Goal: Information Seeking & Learning: Learn about a topic

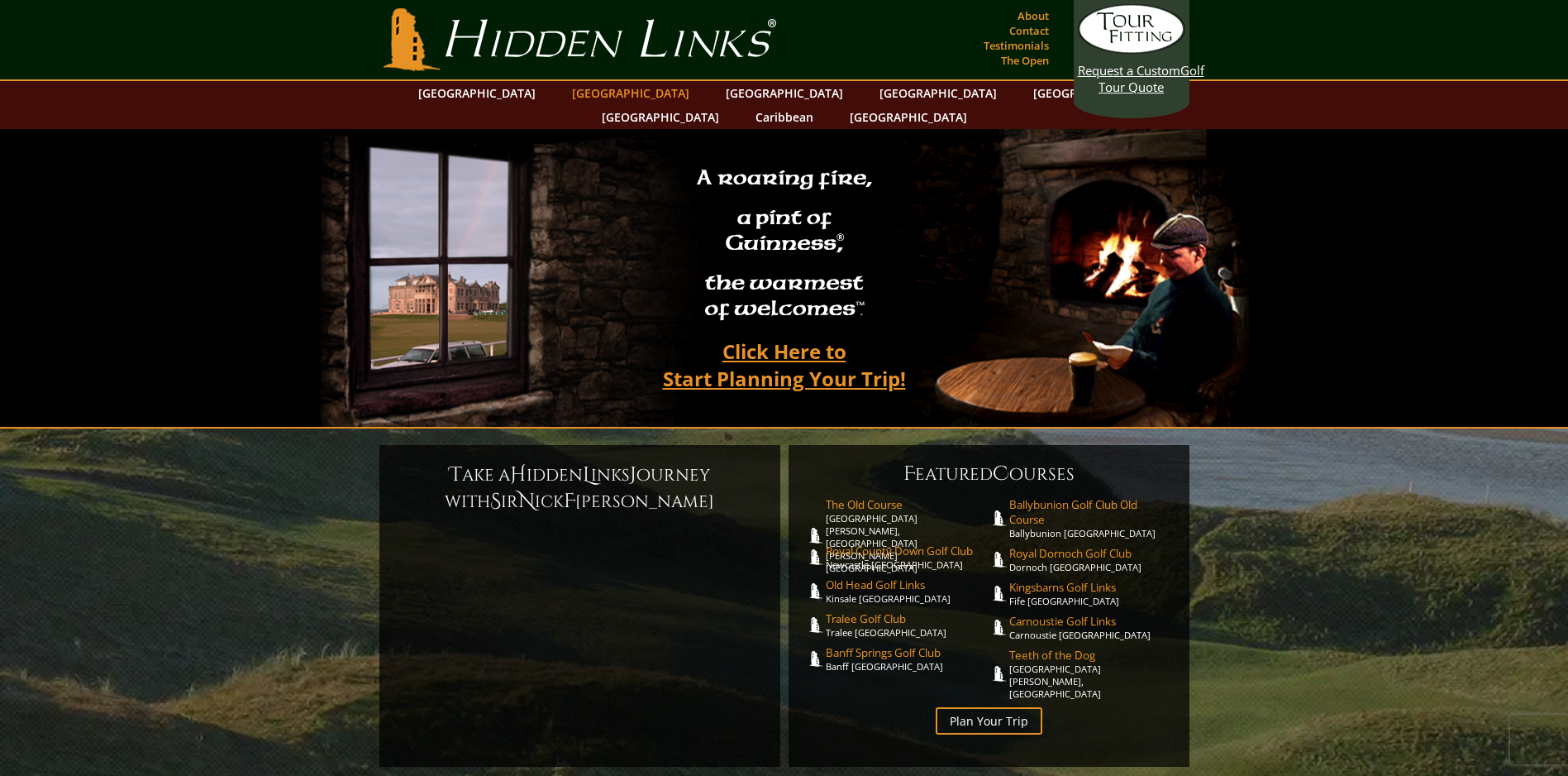
click at [590, 97] on link "[GEOGRAPHIC_DATA]" at bounding box center [631, 93] width 134 height 24
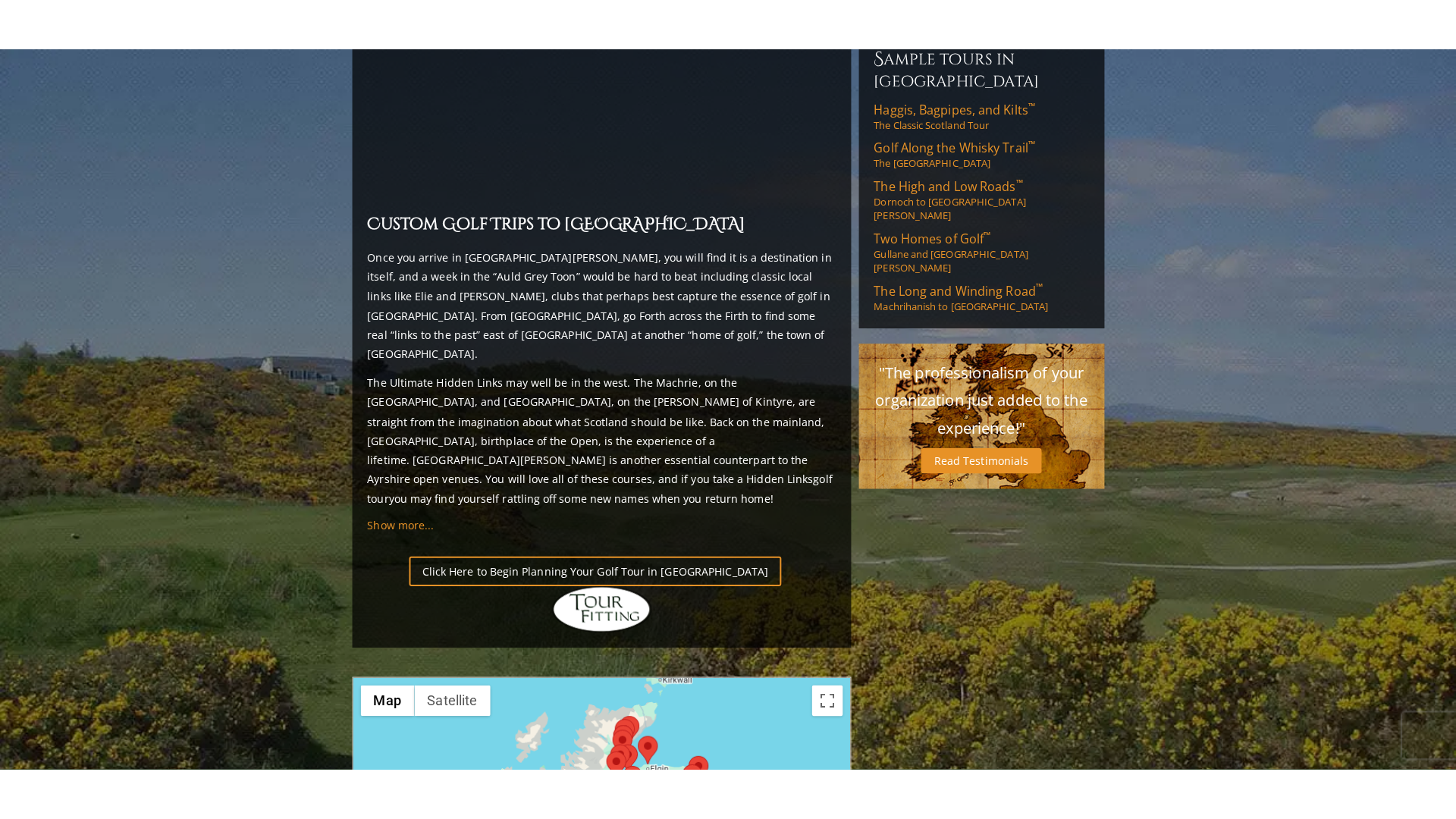
scroll to position [1669, 0]
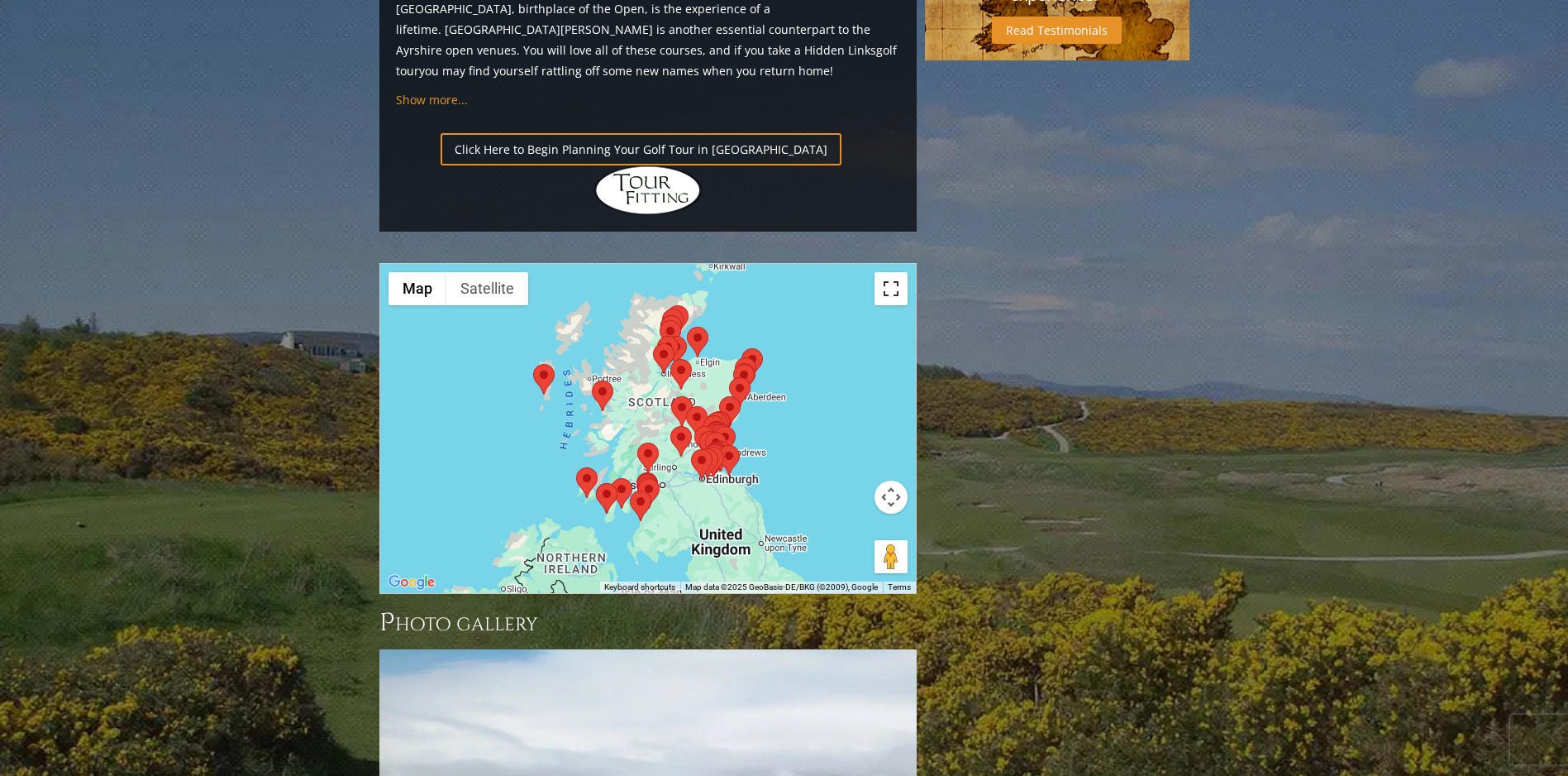
click at [885, 272] on button "Toggle fullscreen view" at bounding box center [890, 288] width 33 height 33
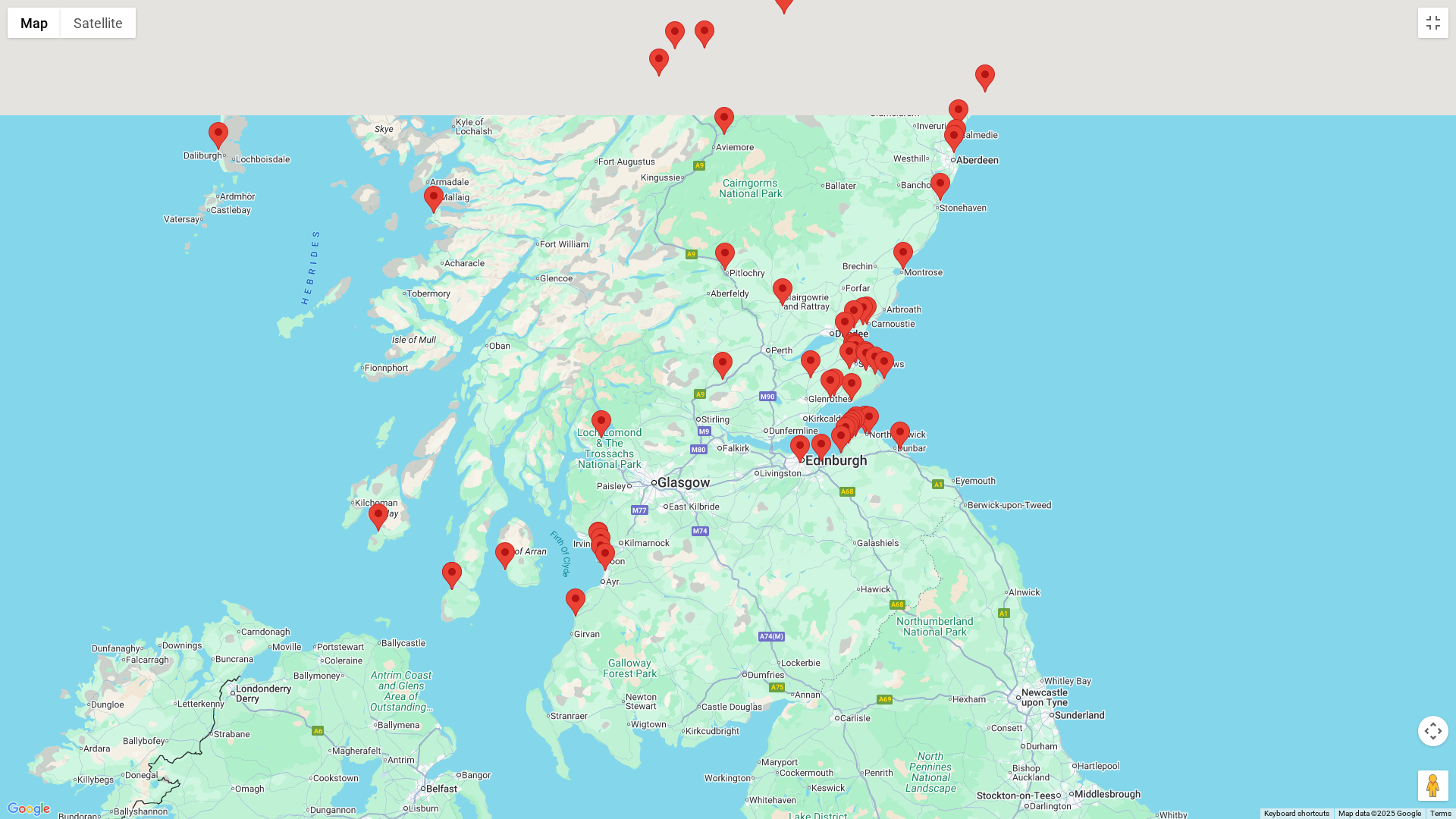
drag, startPoint x: 836, startPoint y: 371, endPoint x: 868, endPoint y: 819, distance: 449.1
click at [868, 711] on div at bounding box center [728, 410] width 1456 height 819
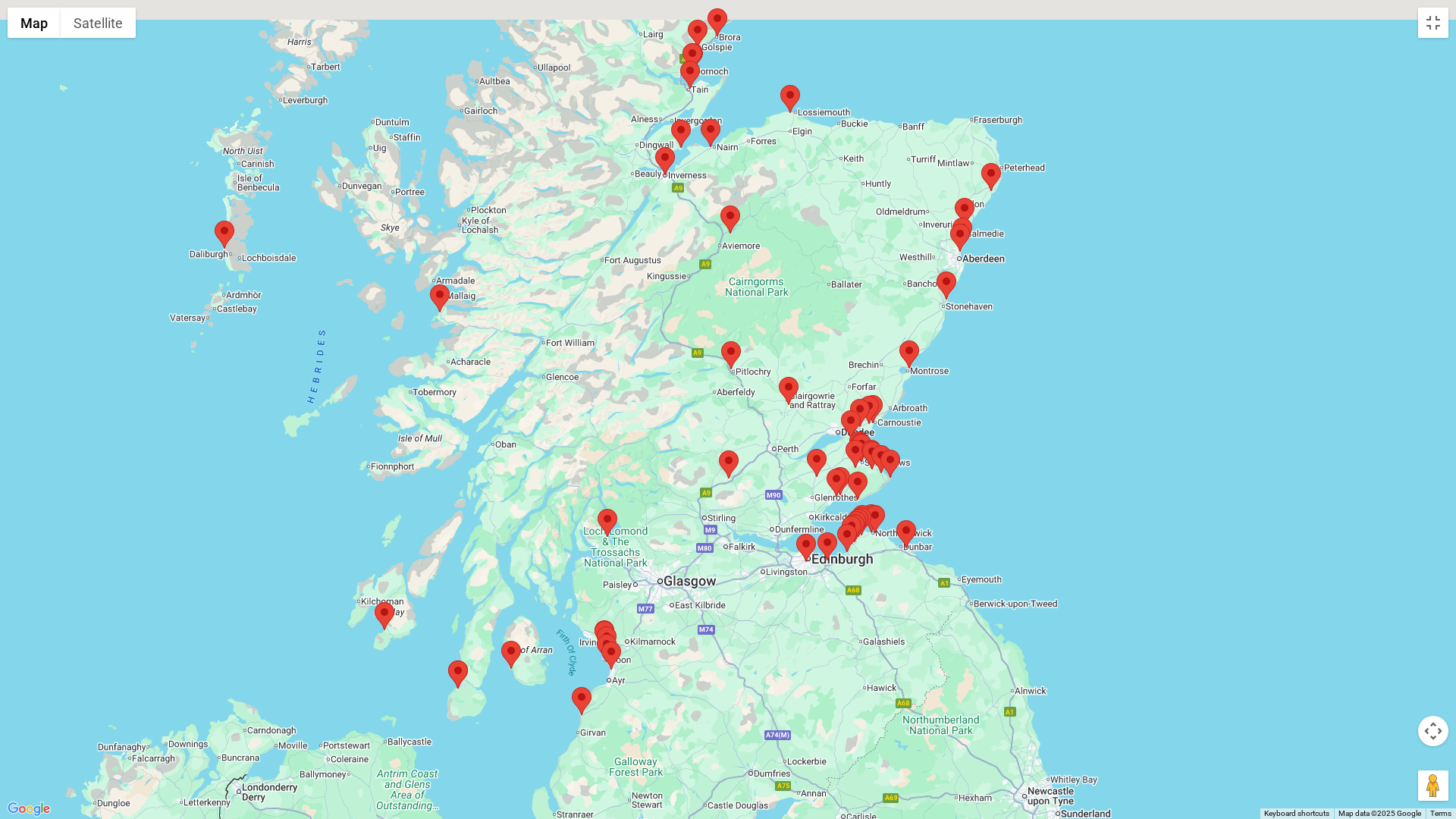
drag, startPoint x: 817, startPoint y: 517, endPoint x: 820, endPoint y: 638, distance: 121.0
click at [820, 638] on div at bounding box center [728, 410] width 1456 height 819
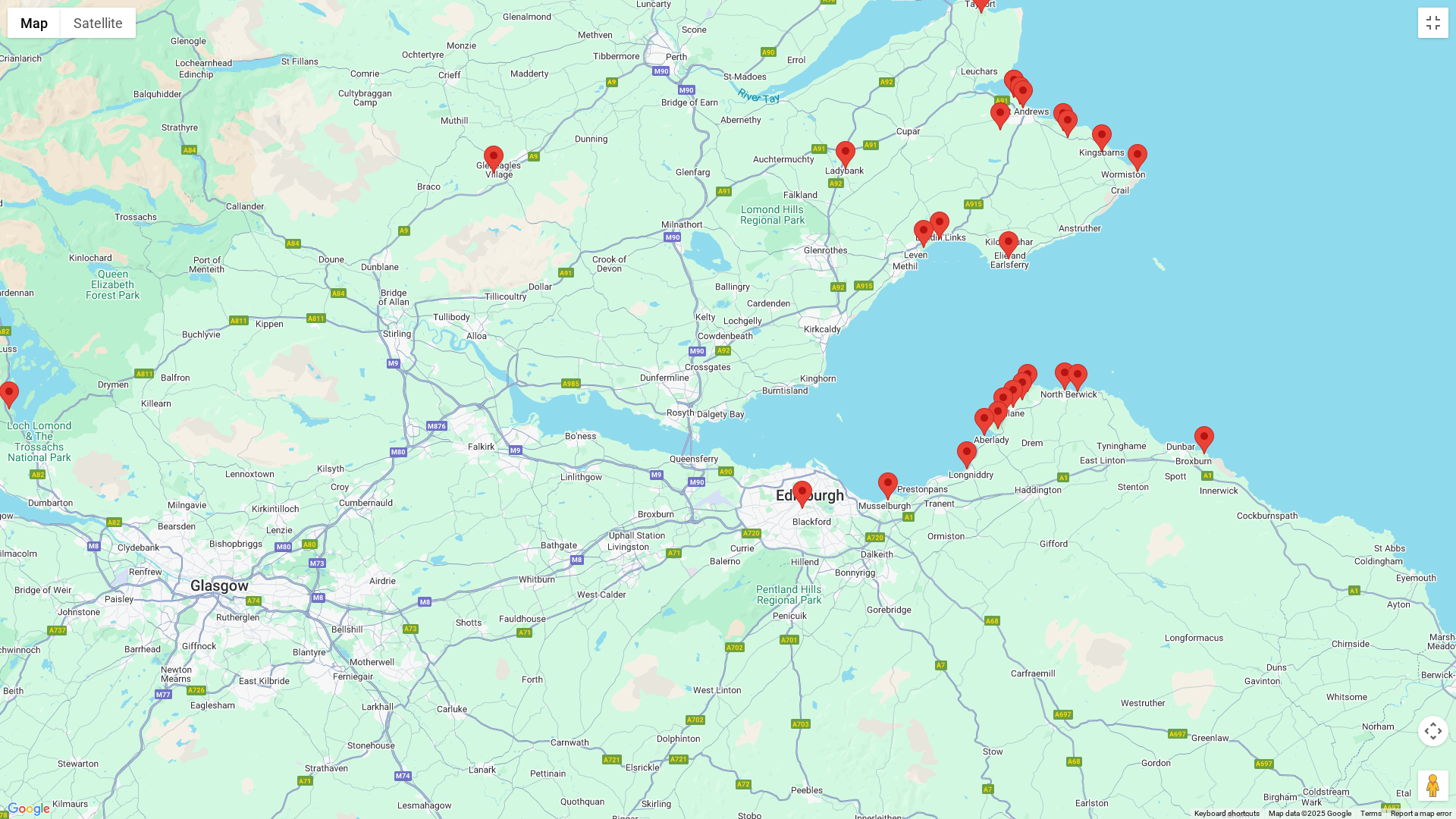
click at [793, 481] on area at bounding box center [793, 481] width 0 height 0
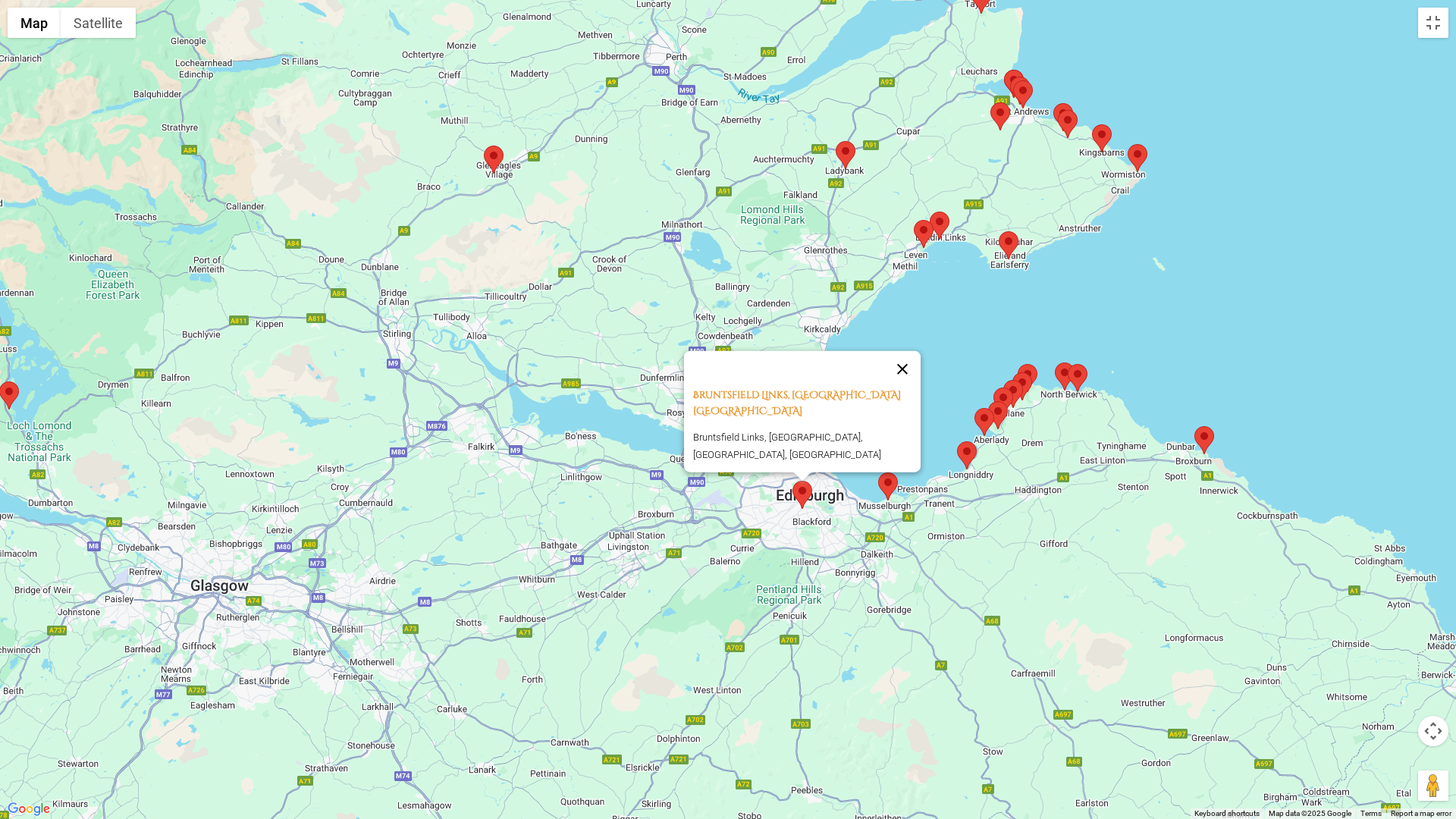
click at [912, 374] on button "Close" at bounding box center [902, 369] width 36 height 36
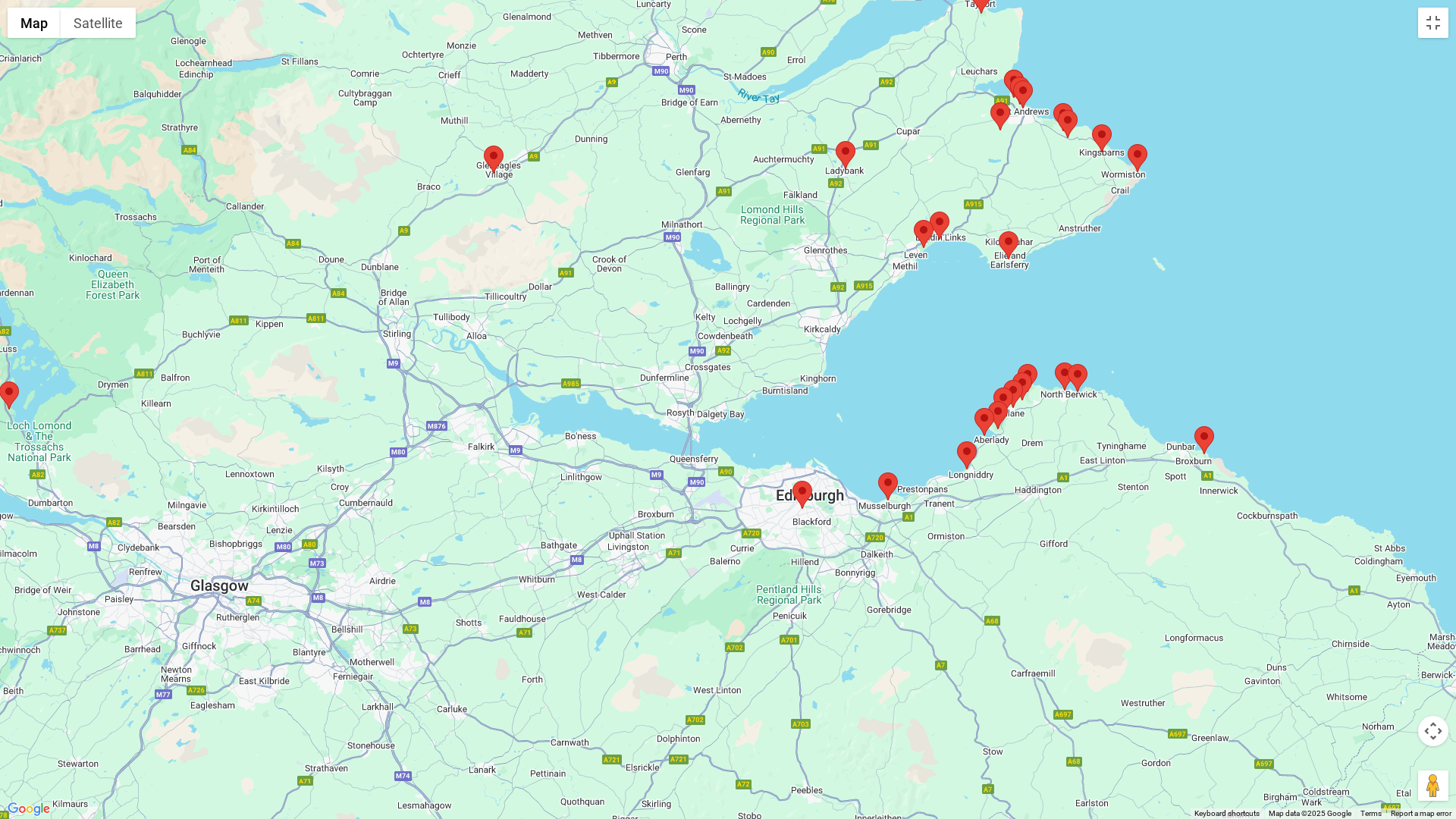
click at [878, 473] on area at bounding box center [878, 473] width 0 height 0
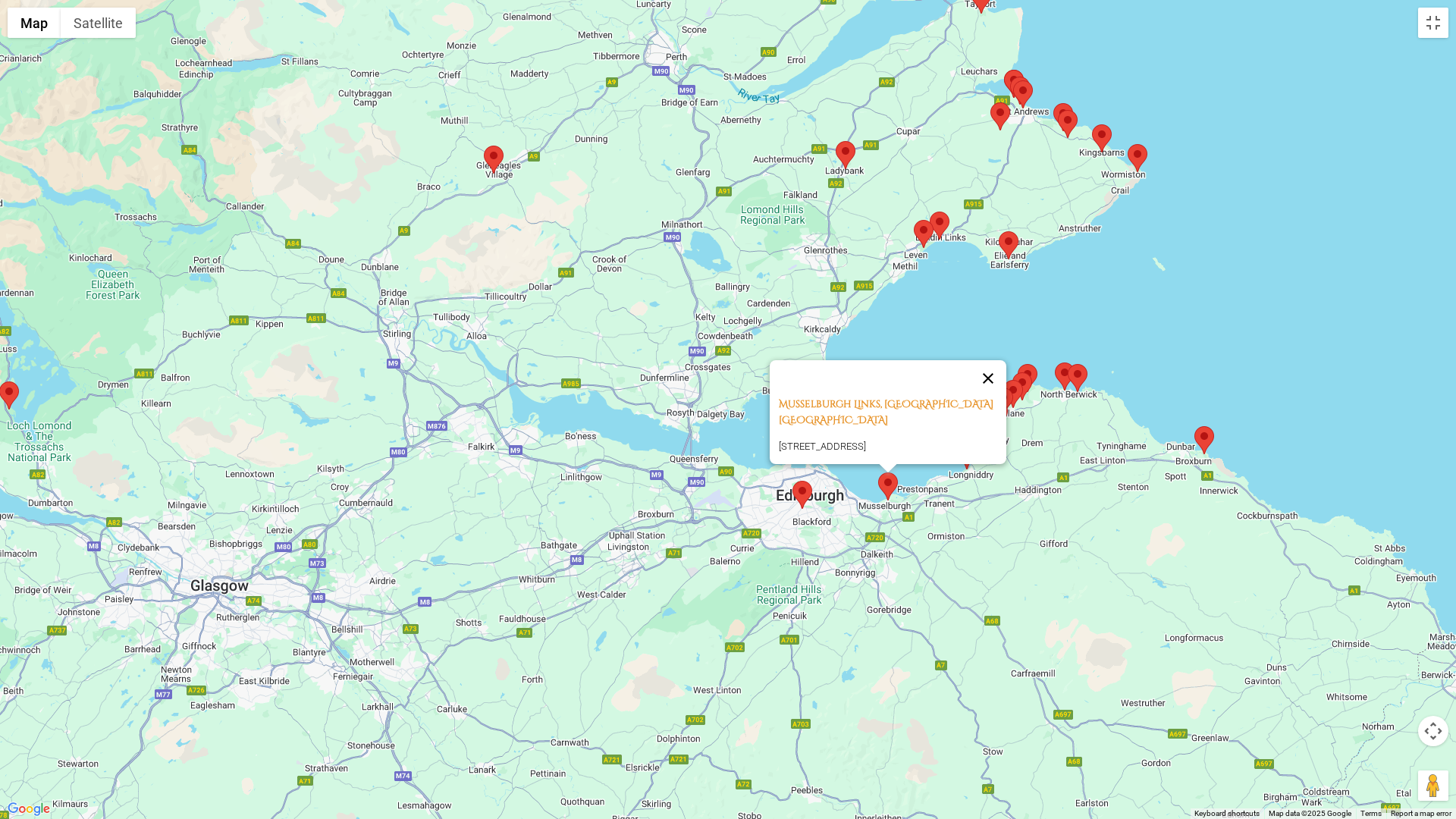
click at [997, 360] on button "Close" at bounding box center [988, 378] width 36 height 36
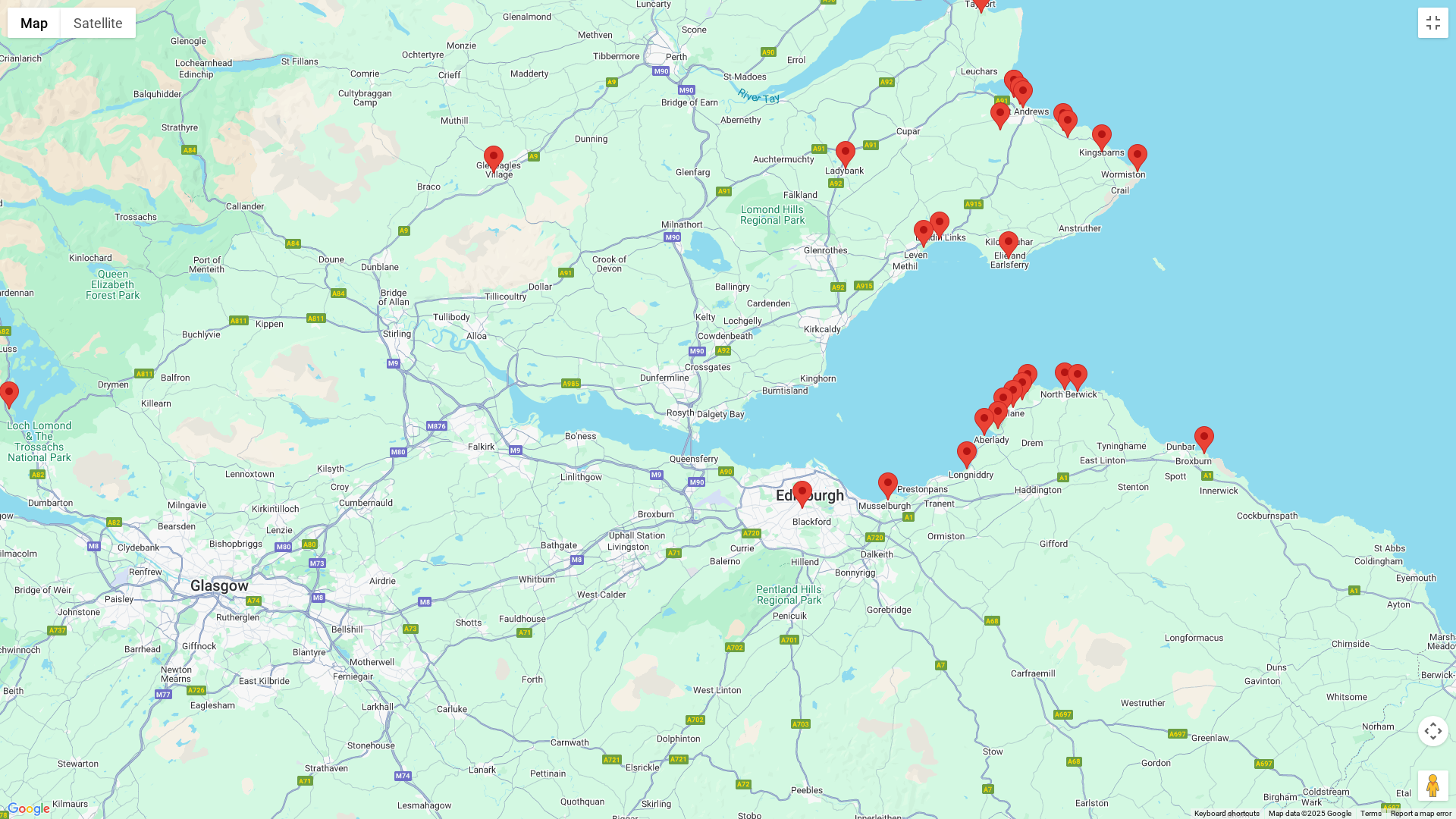
click at [957, 442] on area at bounding box center [957, 442] width 0 height 0
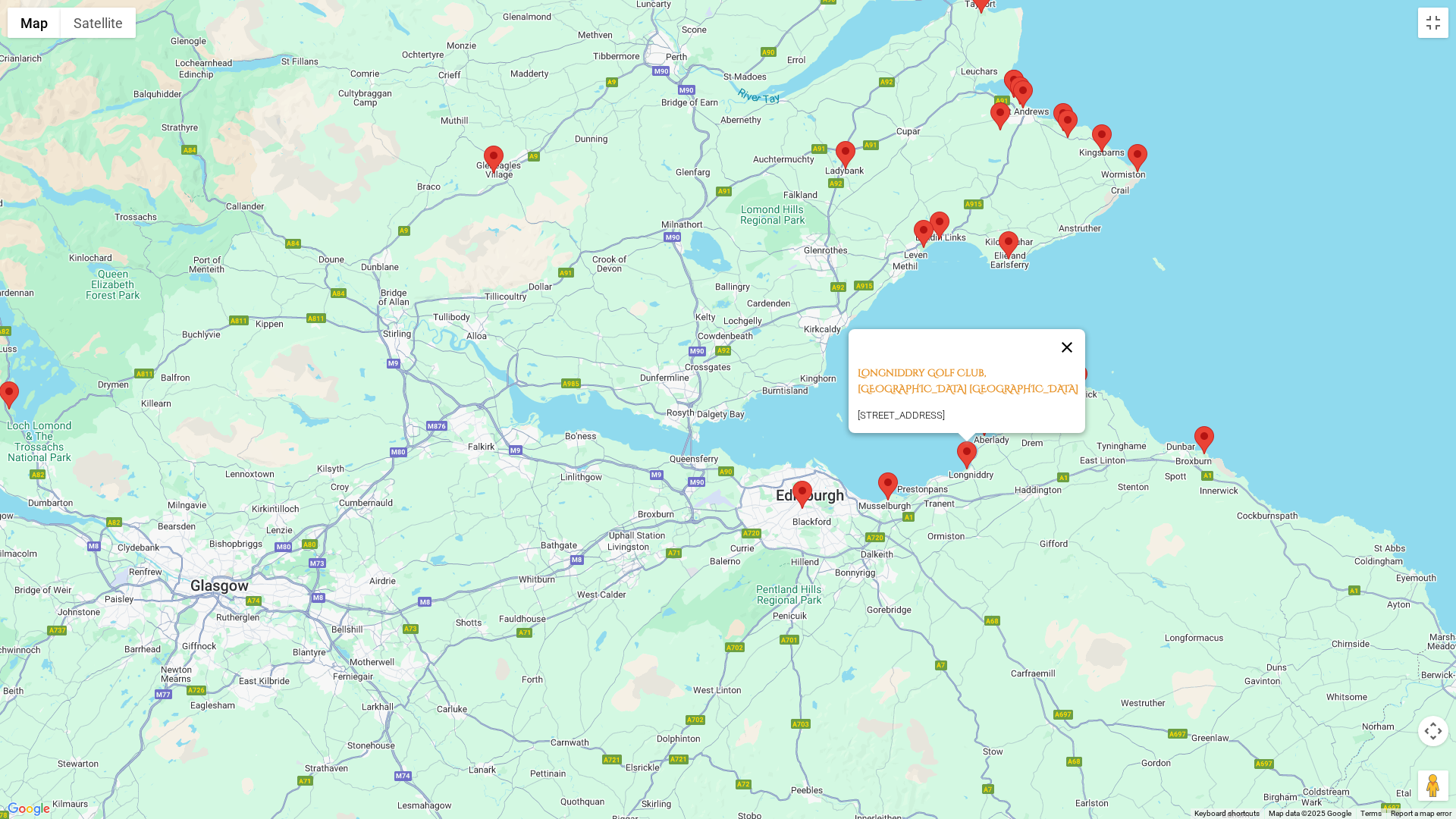
click at [1073, 329] on button "Close" at bounding box center [1067, 347] width 36 height 36
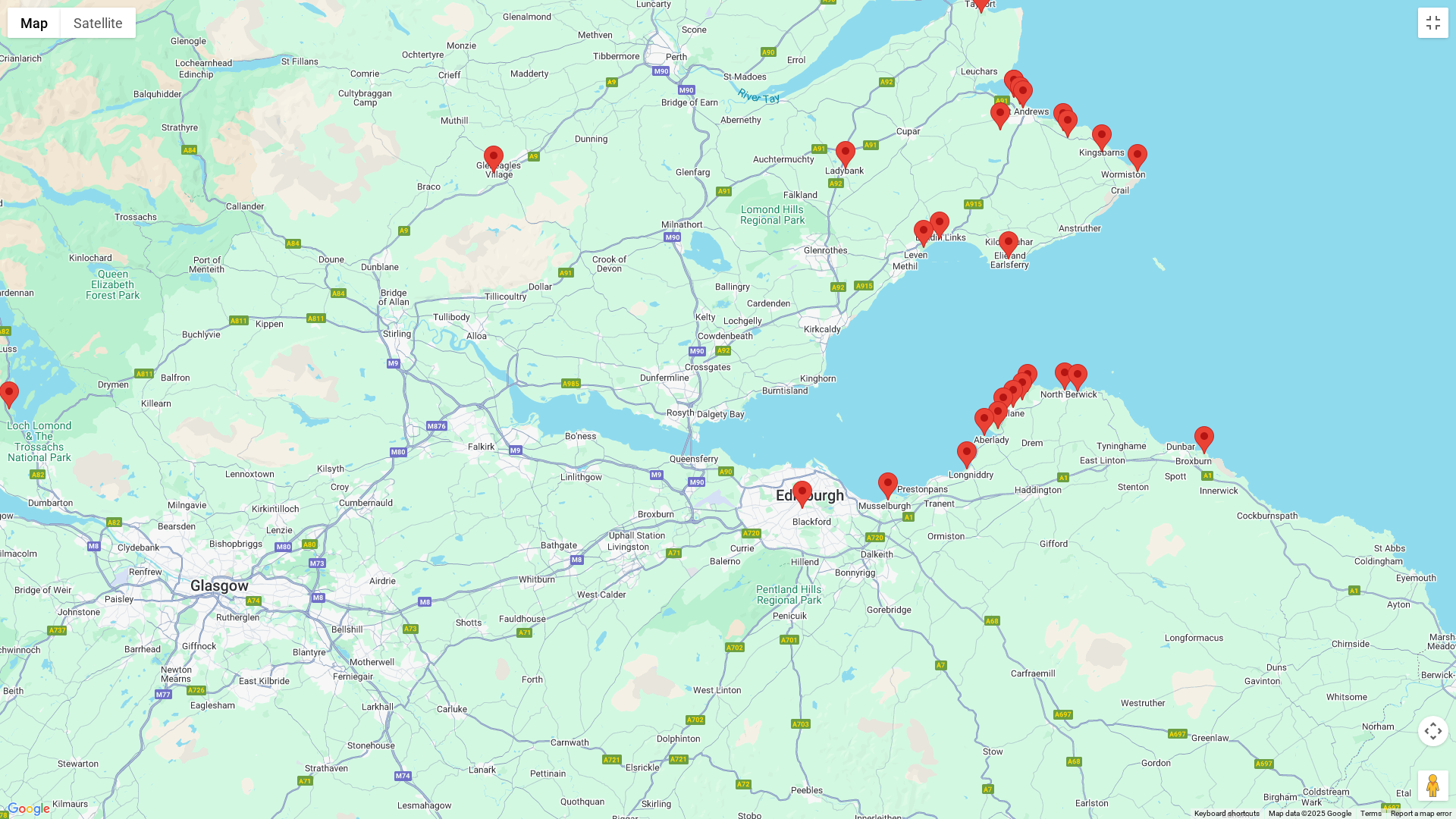
click at [974, 408] on area at bounding box center [974, 408] width 0 height 0
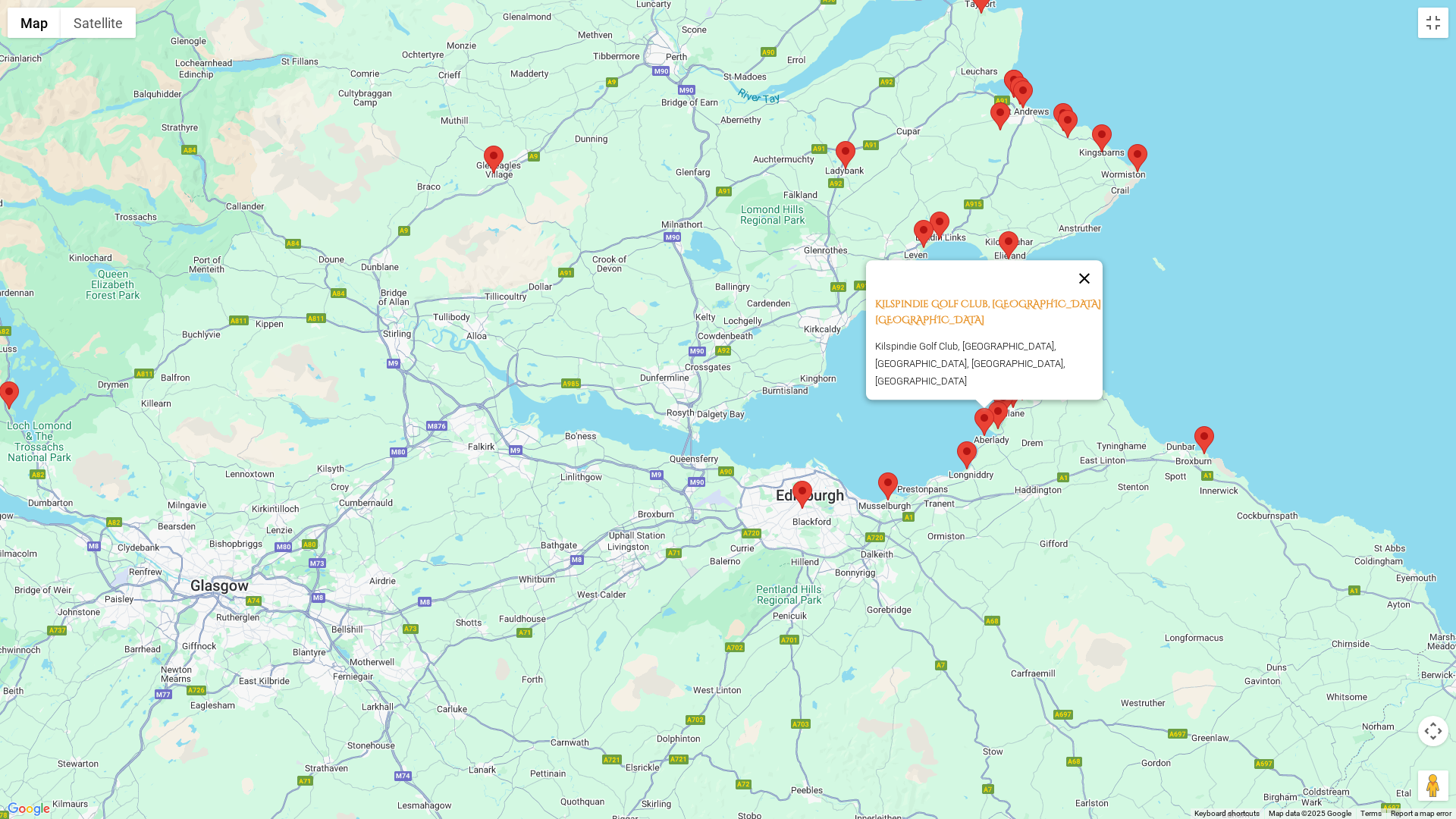
click at [1095, 288] on button "Close" at bounding box center [1085, 278] width 36 height 36
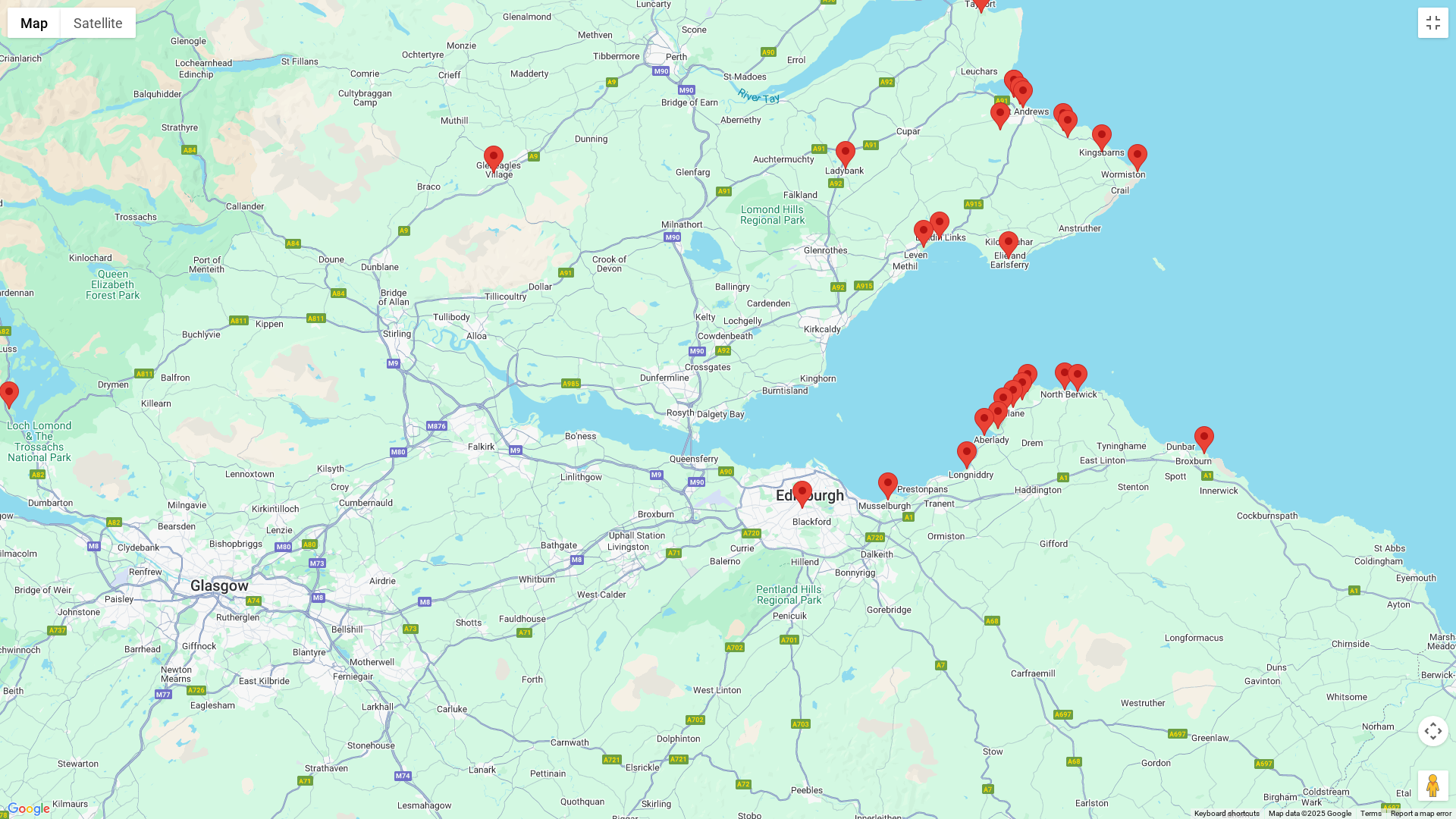
click at [988, 401] on area at bounding box center [988, 401] width 0 height 0
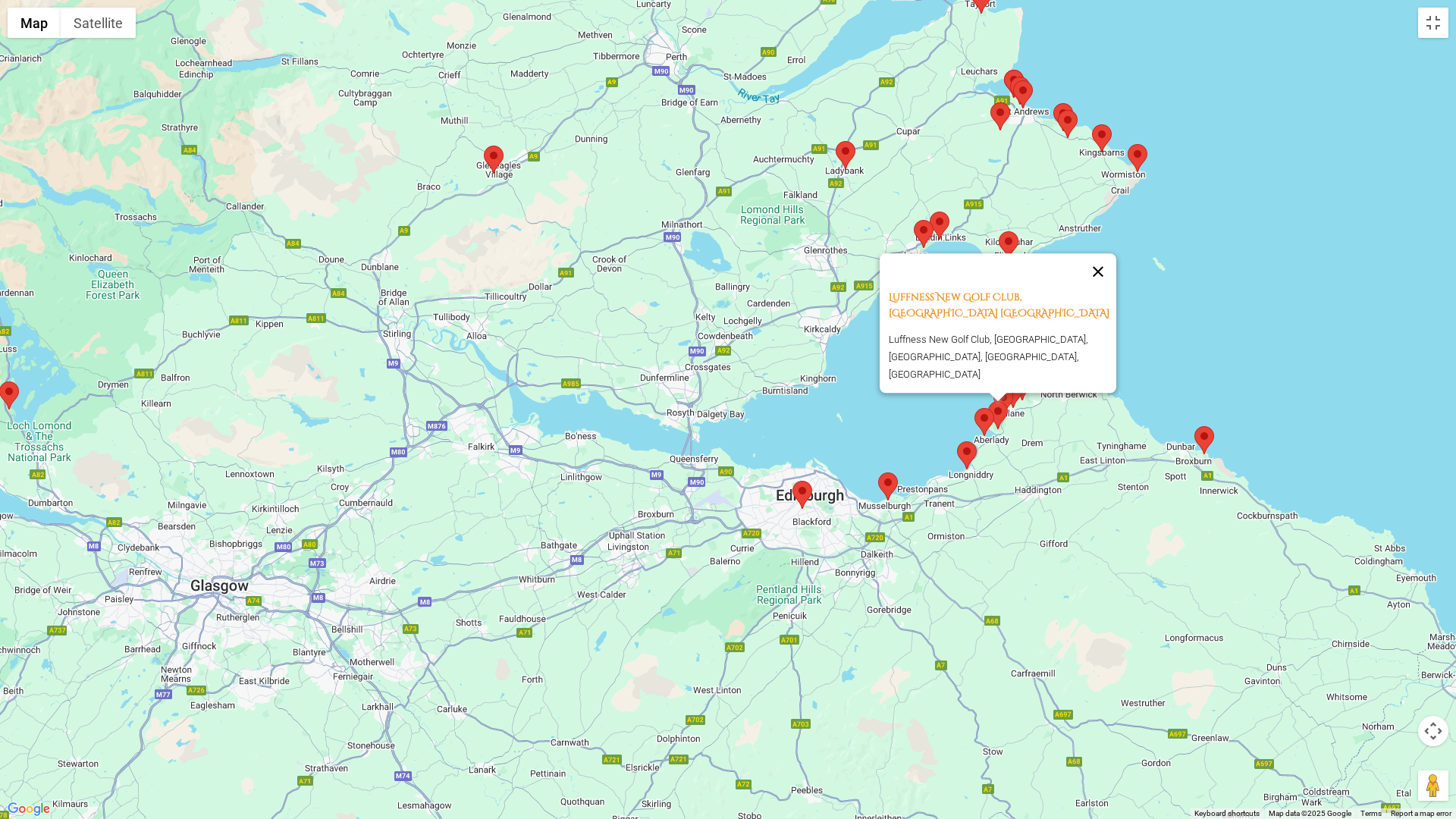
click at [1107, 279] on button "Close" at bounding box center [1098, 272] width 36 height 36
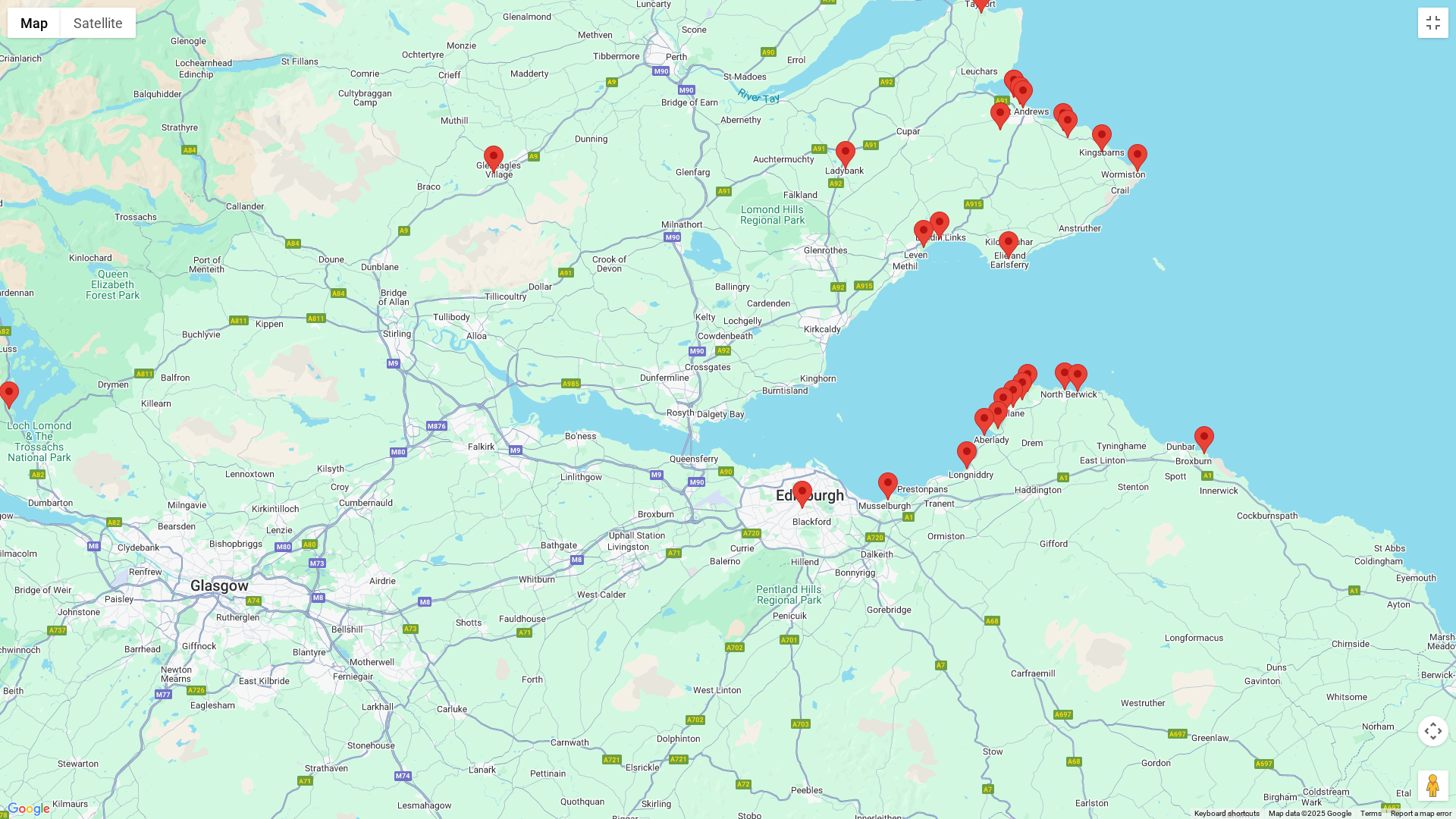
click at [994, 388] on area at bounding box center [994, 388] width 0 height 0
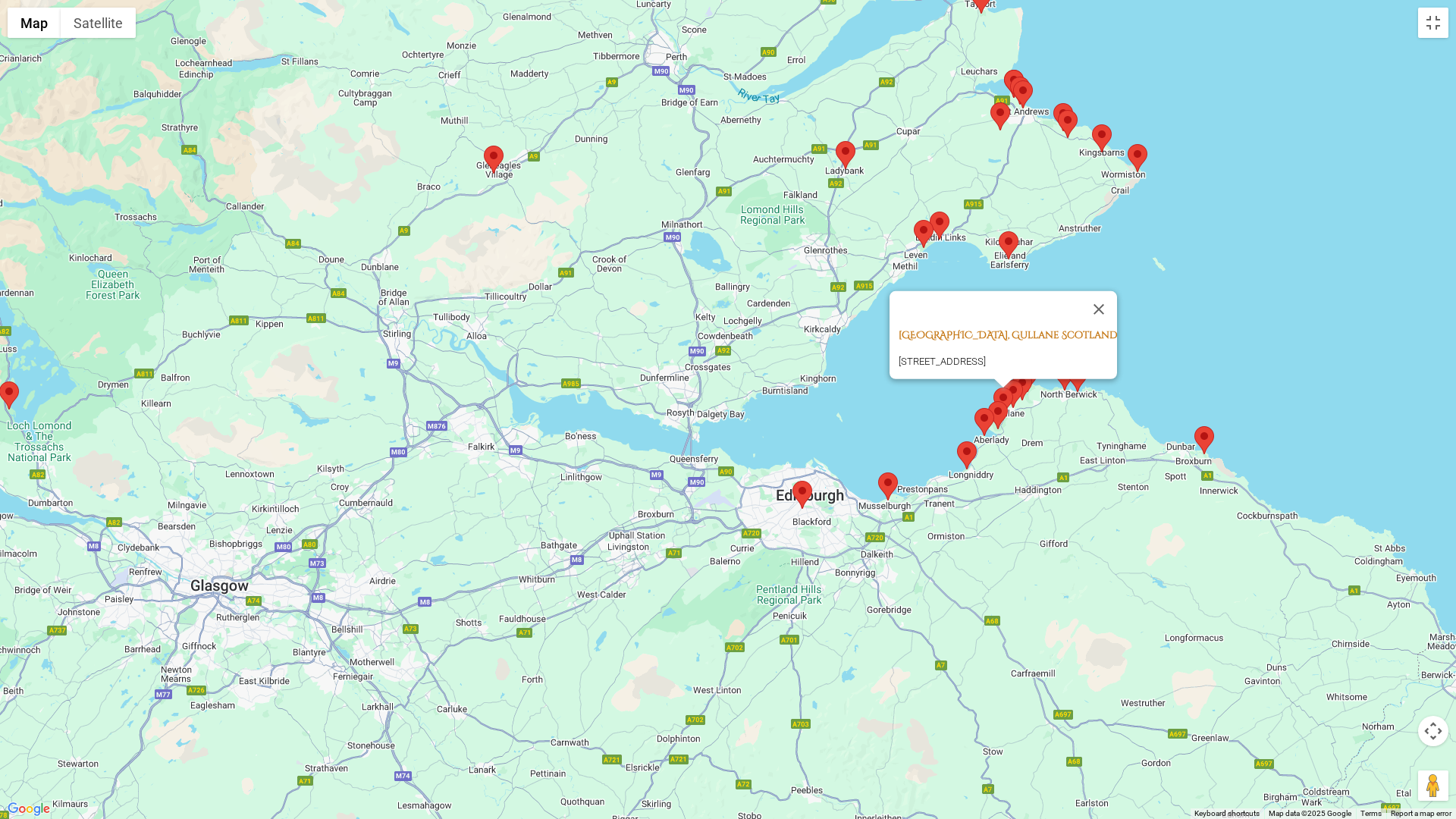
click at [1040, 328] on link "[GEOGRAPHIC_DATA], Gullane Scotland" at bounding box center [1008, 335] width 218 height 14
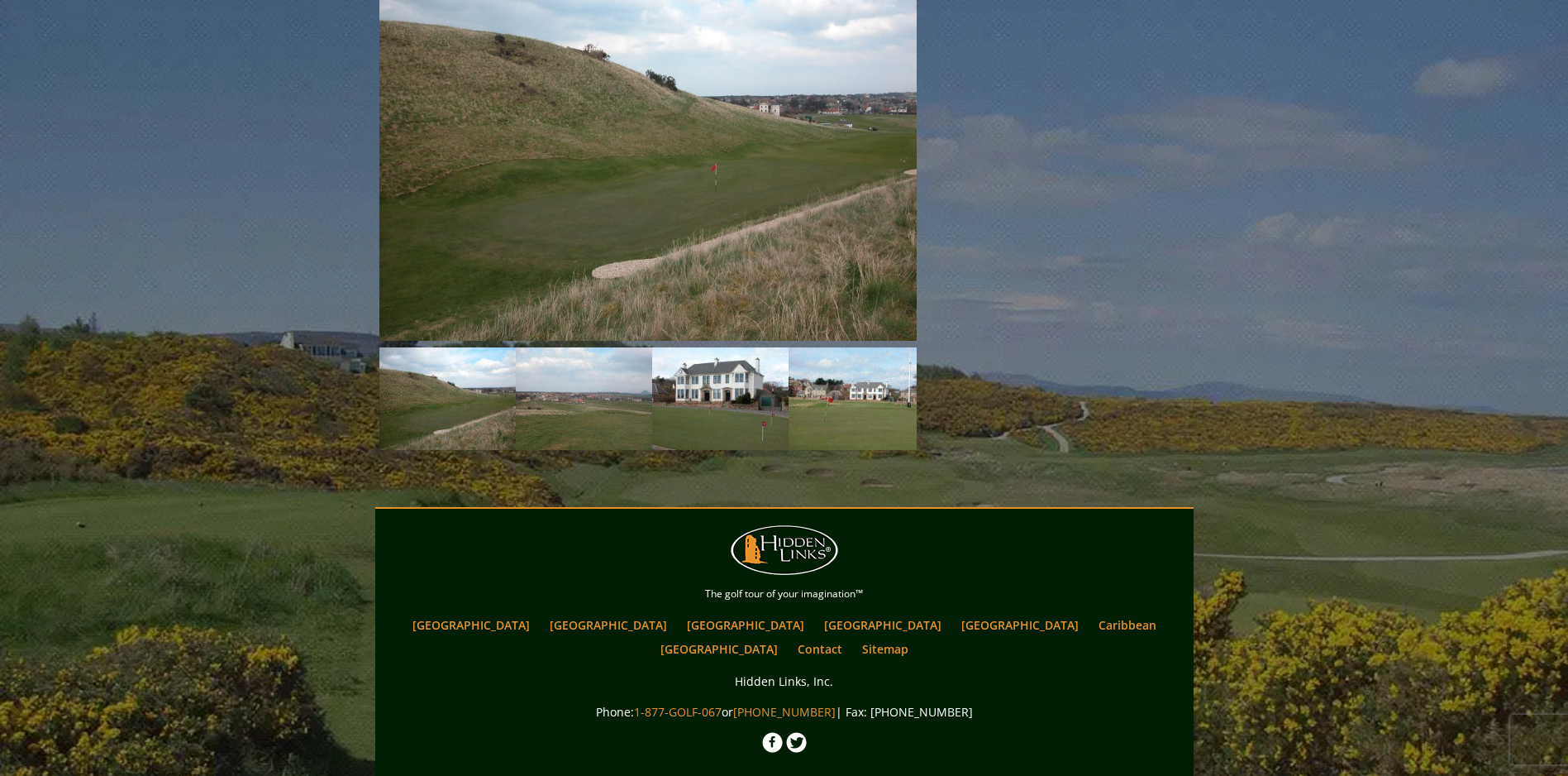
scroll to position [1406, 0]
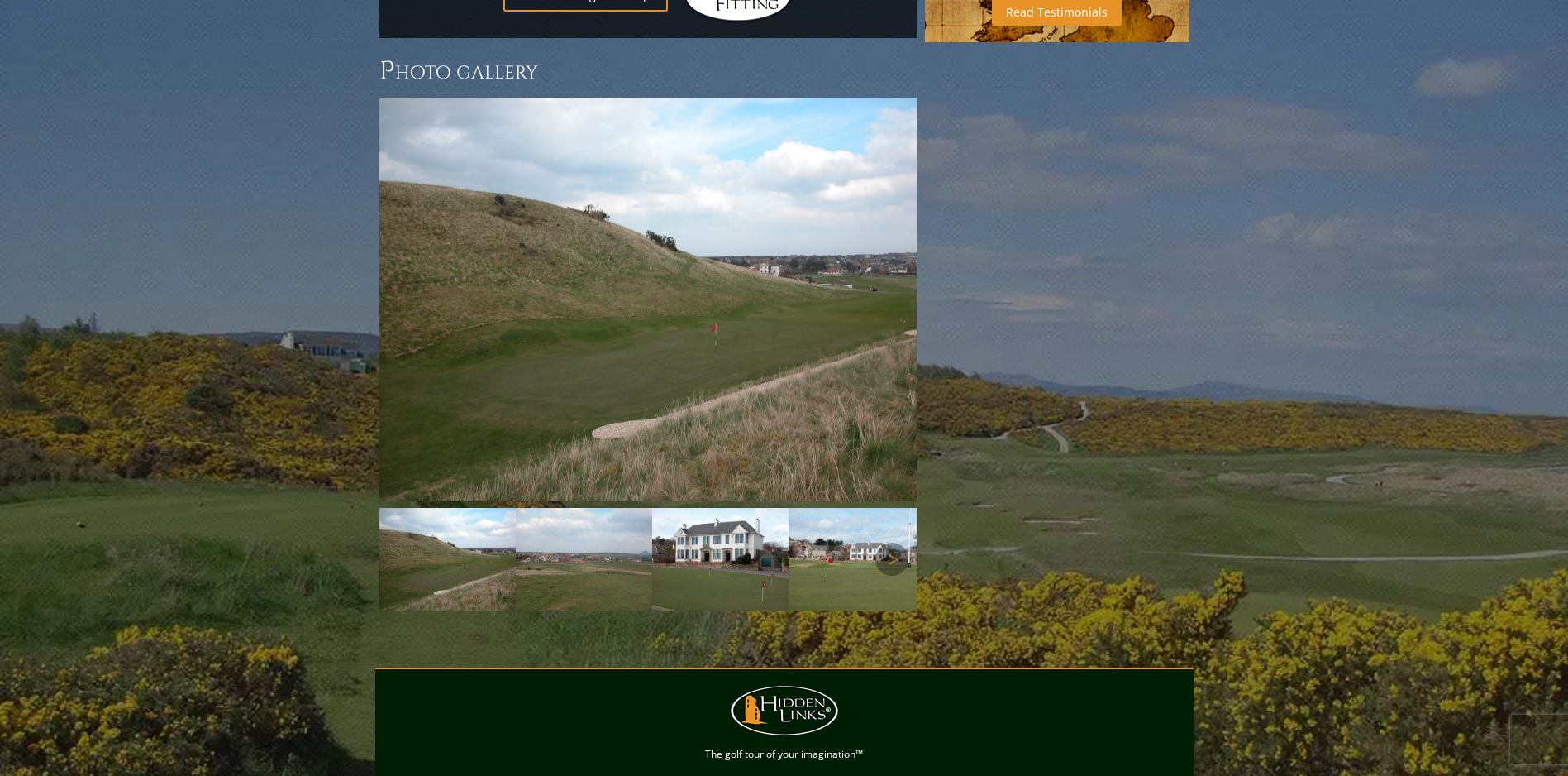
click at [579, 513] on img at bounding box center [584, 559] width 136 height 103
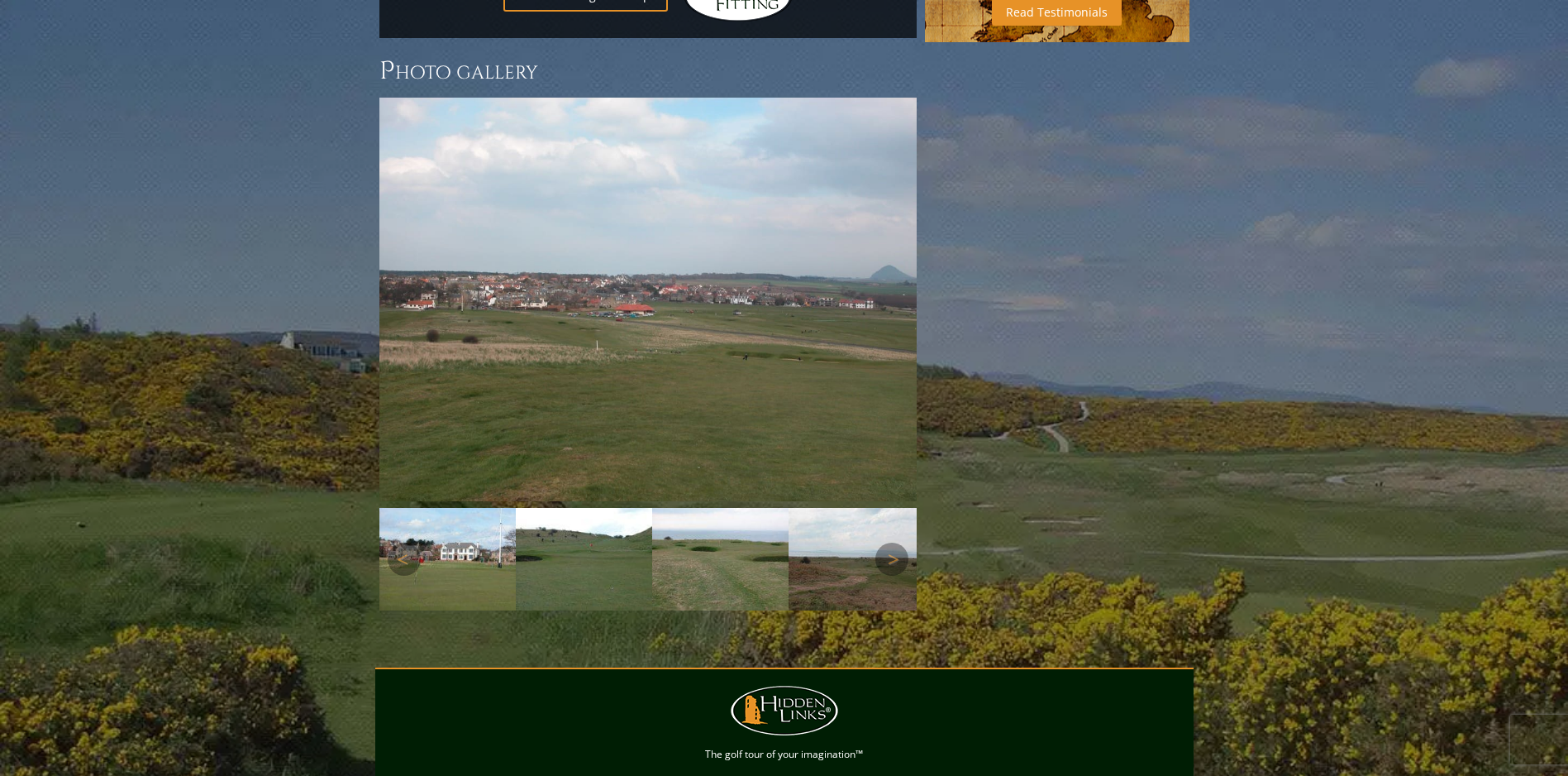
click at [648, 521] on img at bounding box center [584, 559] width 136 height 103
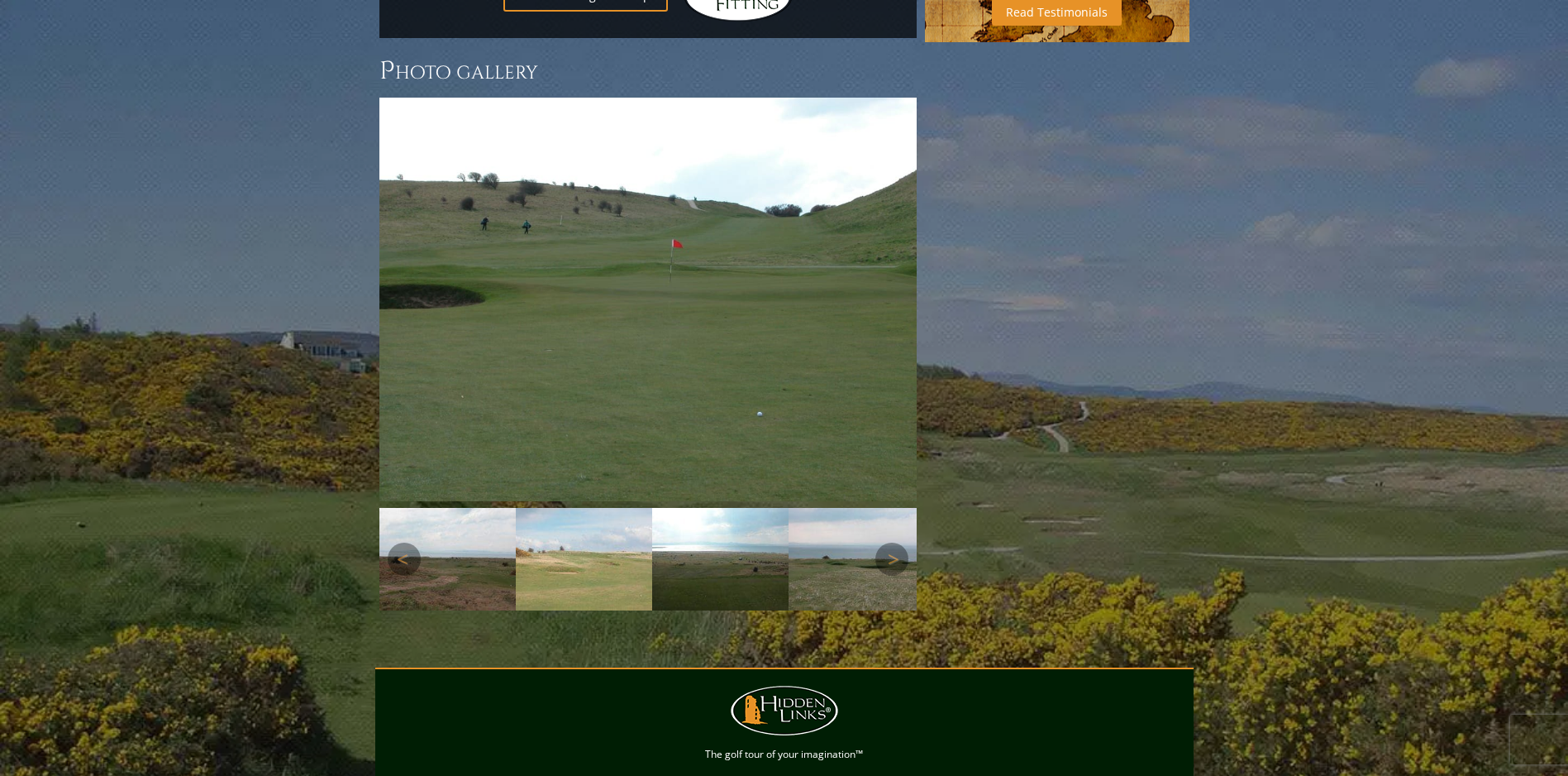
click at [716, 529] on img at bounding box center [720, 559] width 136 height 103
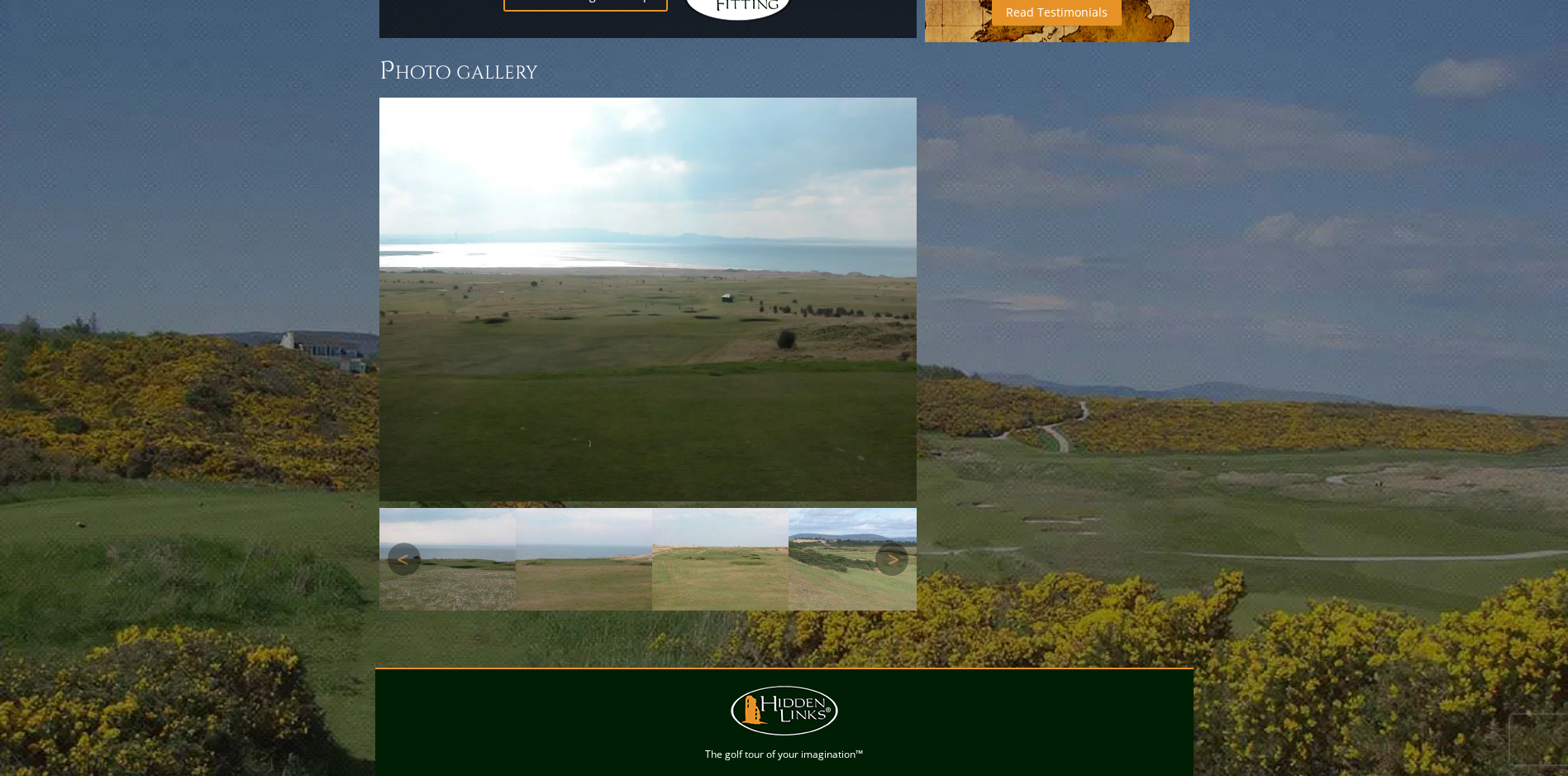
click at [716, 529] on img at bounding box center [720, 559] width 136 height 103
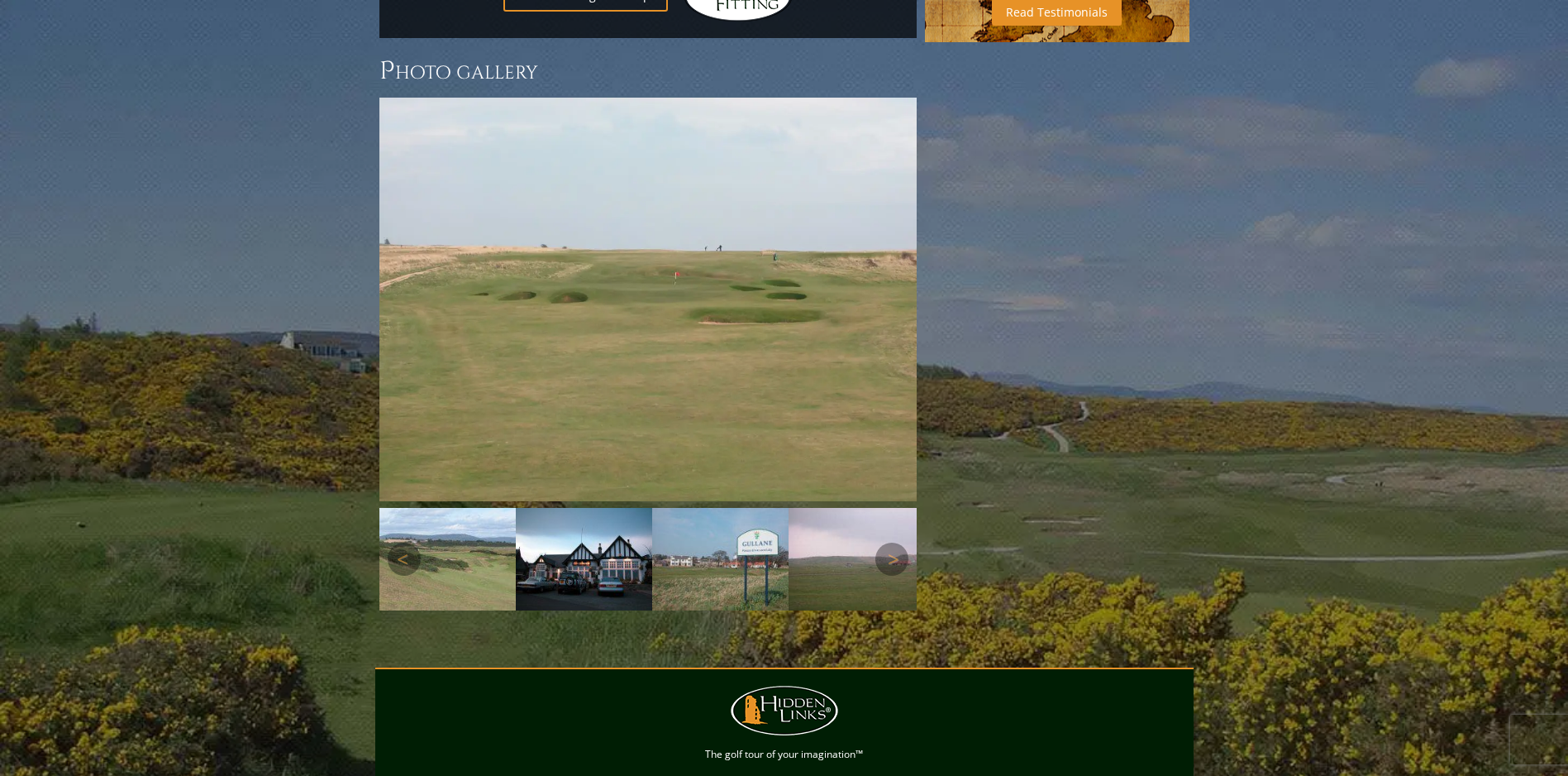
click at [625, 519] on img at bounding box center [584, 559] width 136 height 103
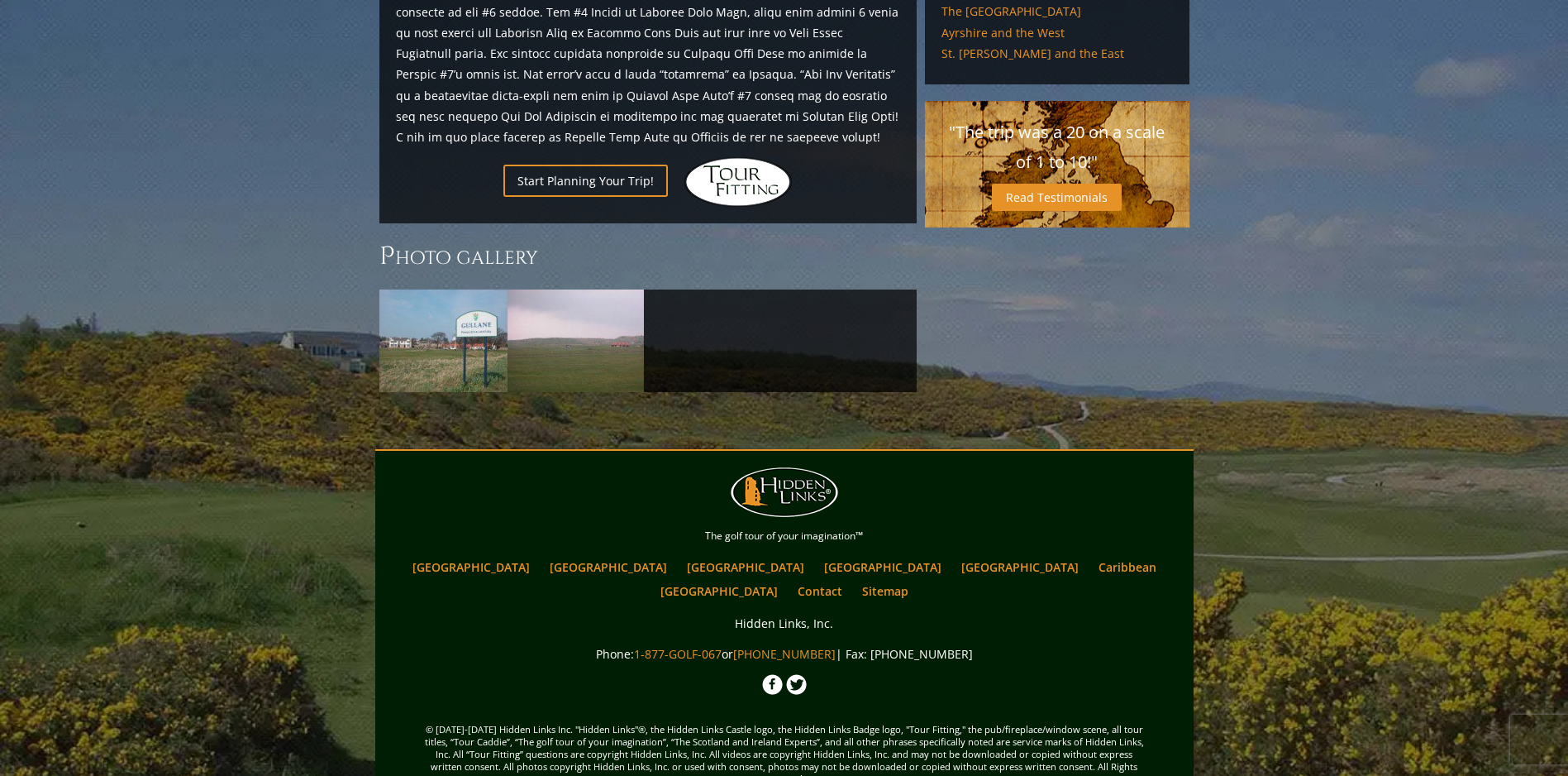
scroll to position [1202, 0]
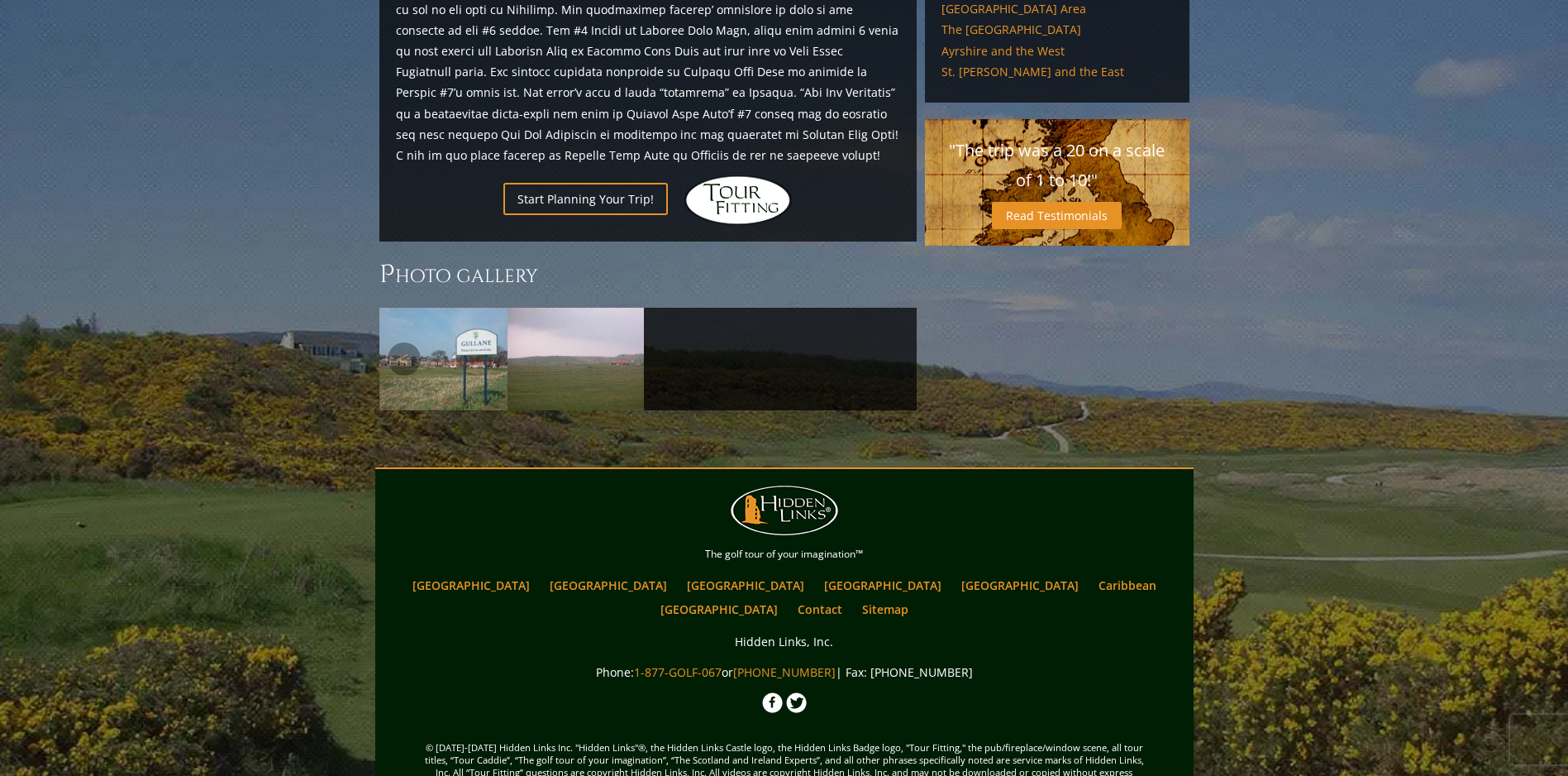
drag, startPoint x: 598, startPoint y: 351, endPoint x: 598, endPoint y: 339, distance: 12.0
click at [598, 341] on img at bounding box center [575, 359] width 136 height 103
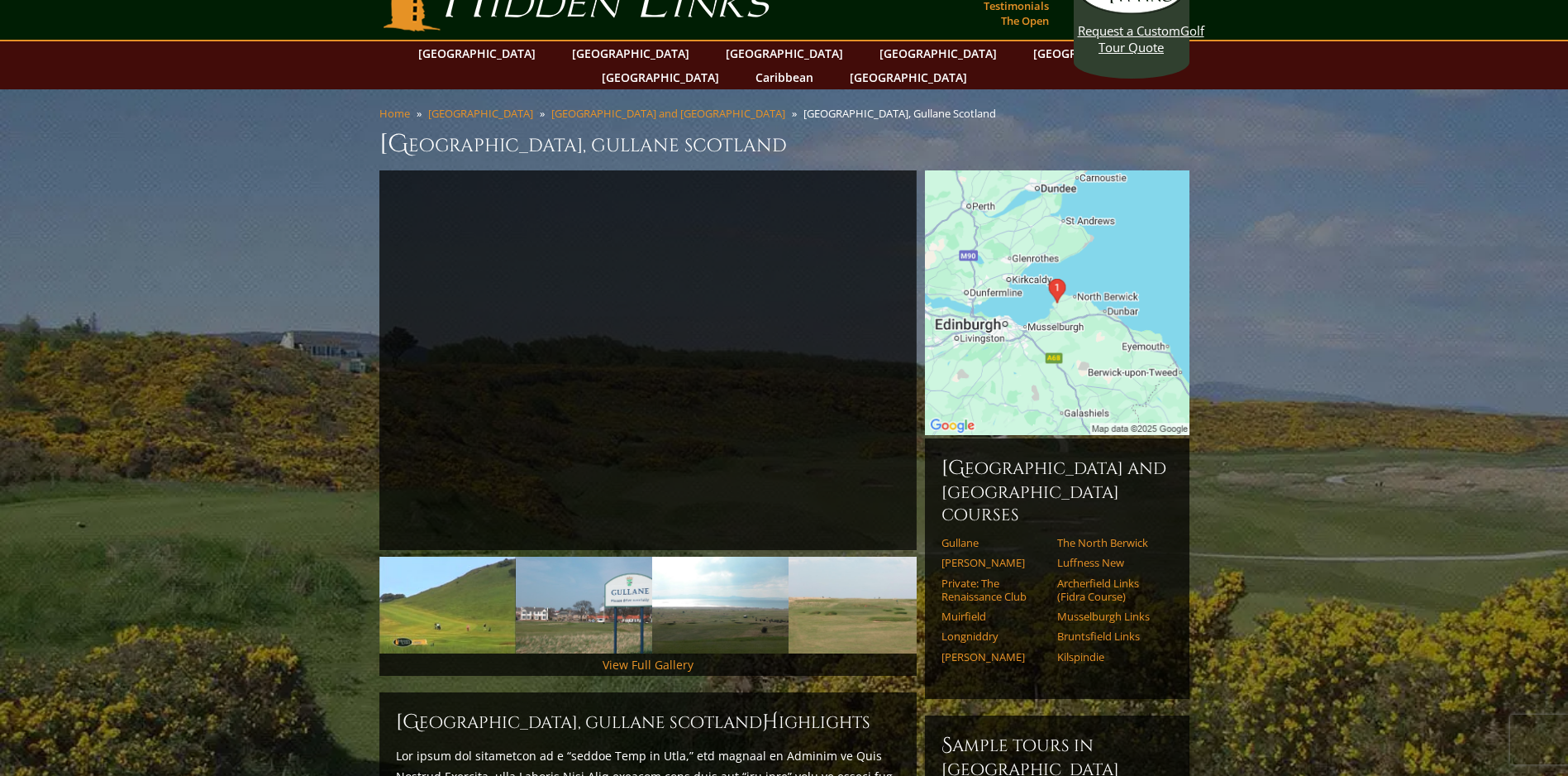
scroll to position [0, 0]
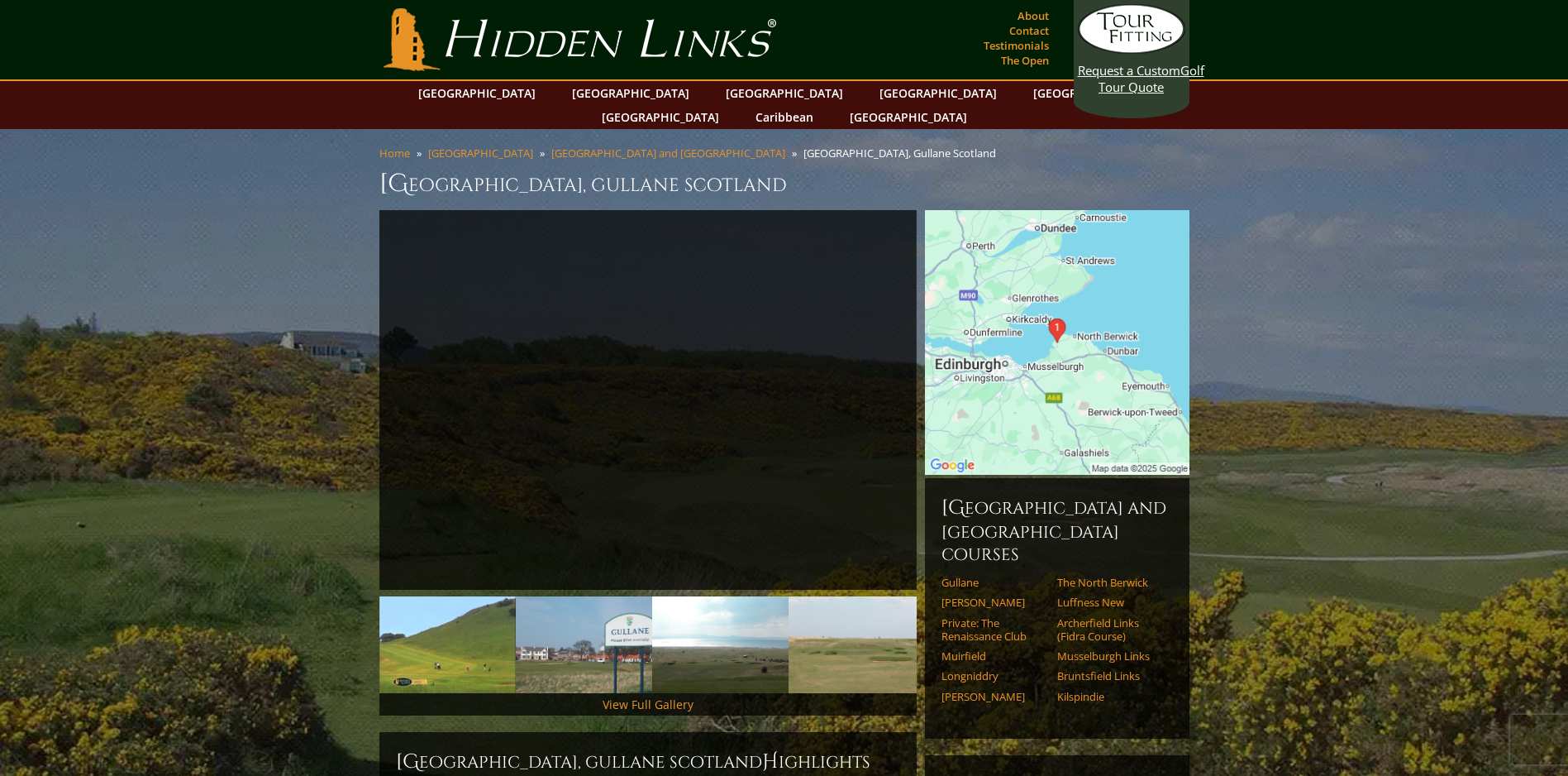
drag, startPoint x: 376, startPoint y: 159, endPoint x: 579, endPoint y: 169, distance: 203.2
click at [579, 169] on div "Home Scotland Edinburgh and East Lothian Gullane Golf Club, Gullane Scotland Gu…" at bounding box center [784, 178] width 818 height 65
